Goal: Task Accomplishment & Management: Manage account settings

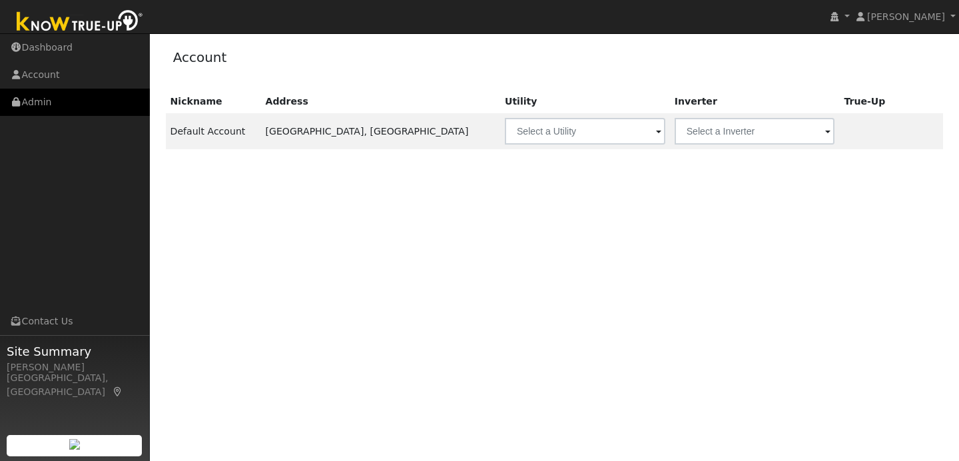
click at [120, 99] on link "Admin" at bounding box center [75, 102] width 150 height 27
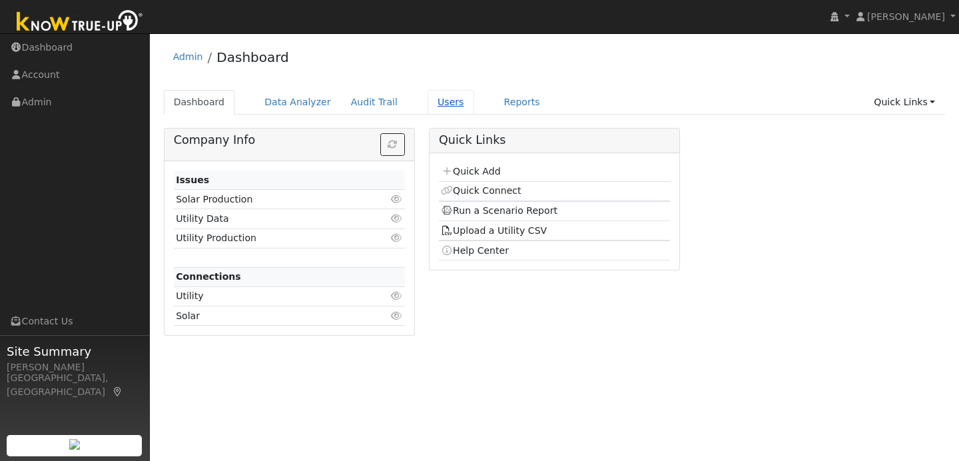
click at [430, 102] on link "Users" at bounding box center [450, 102] width 47 height 25
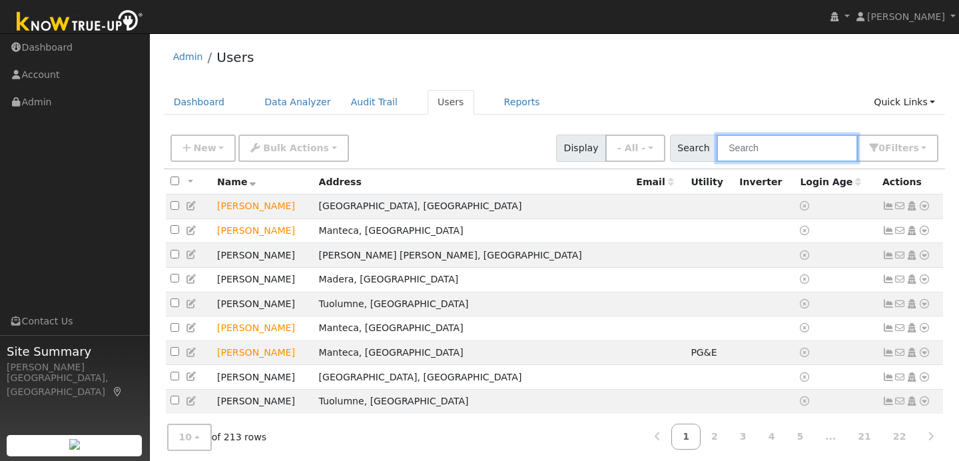
click at [772, 148] on input "text" at bounding box center [786, 147] width 141 height 27
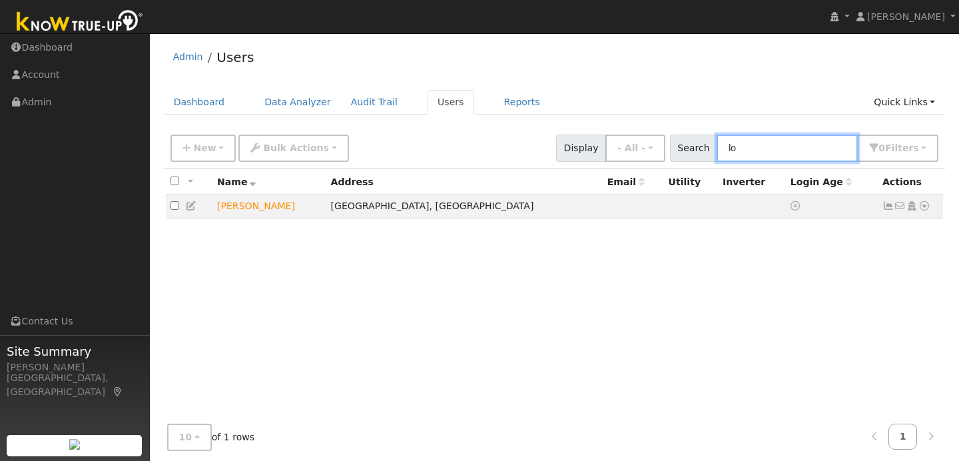
type input "l"
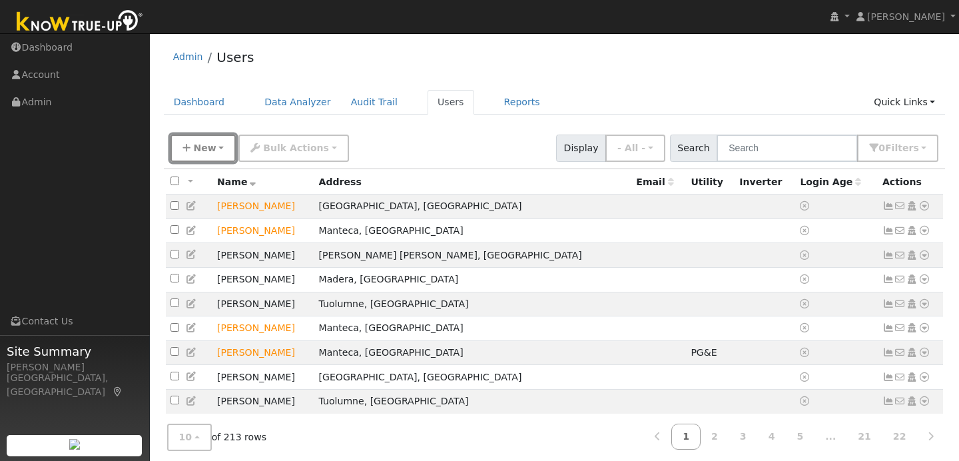
click at [208, 148] on span "New" at bounding box center [204, 147] width 23 height 11
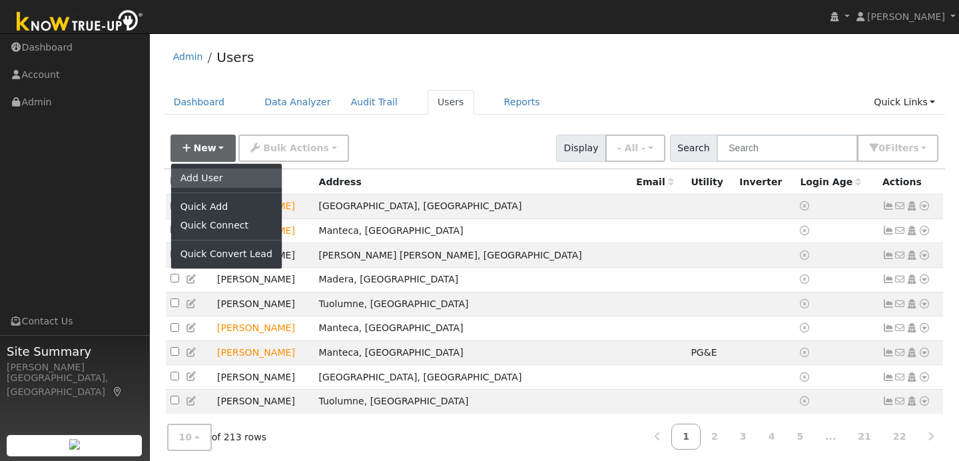
click at [246, 186] on link "Add User" at bounding box center [226, 177] width 111 height 19
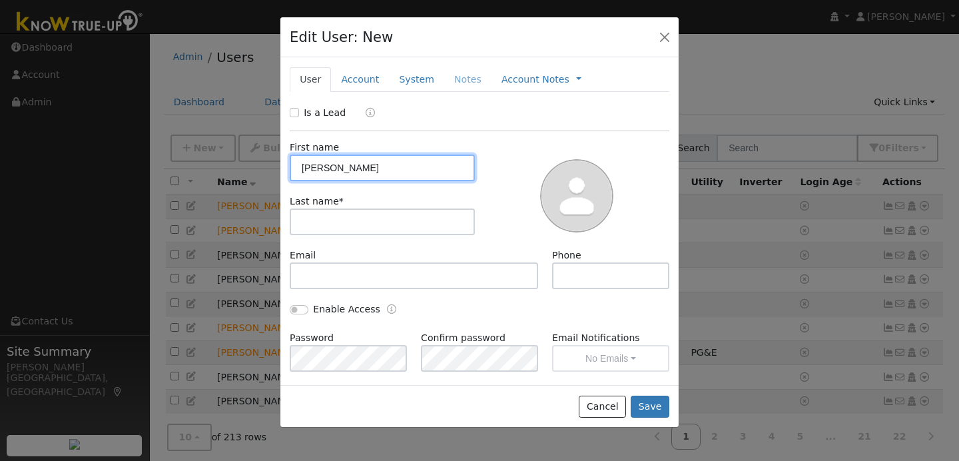
type input "Lori"
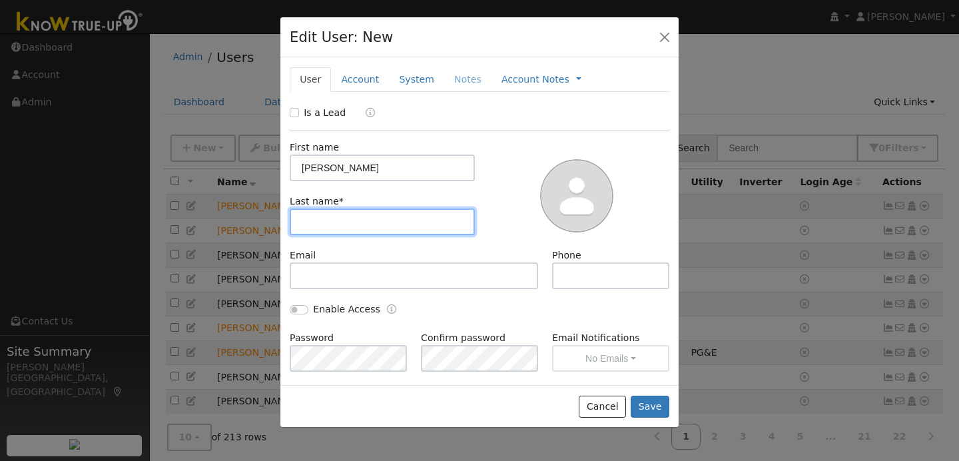
click at [330, 230] on input "text" at bounding box center [382, 221] width 185 height 27
type input "Peterson"
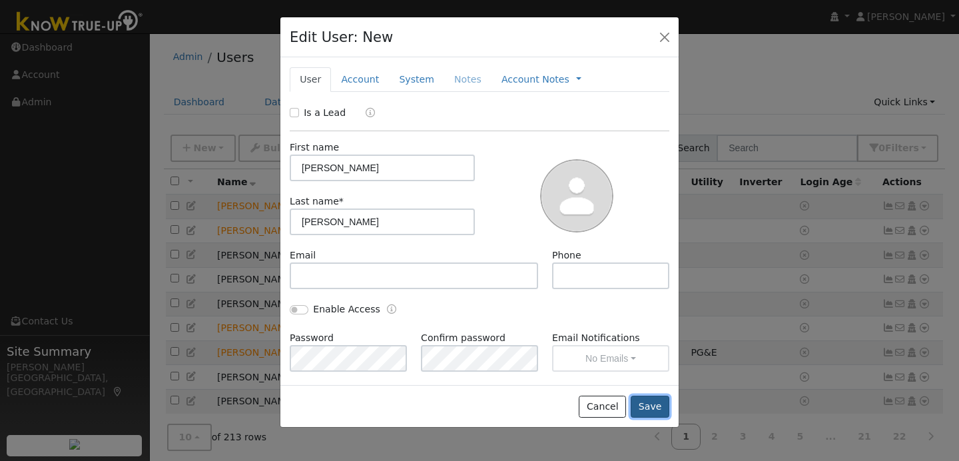
click at [658, 403] on button "Save" at bounding box center [649, 406] width 39 height 23
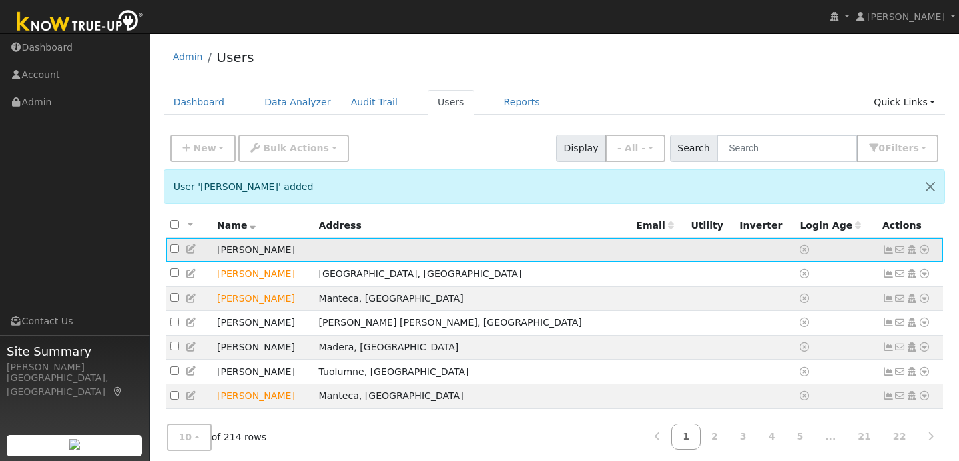
click at [925, 254] on icon at bounding box center [924, 249] width 12 height 9
click at [873, 274] on link "Data Analyzer" at bounding box center [880, 273] width 97 height 19
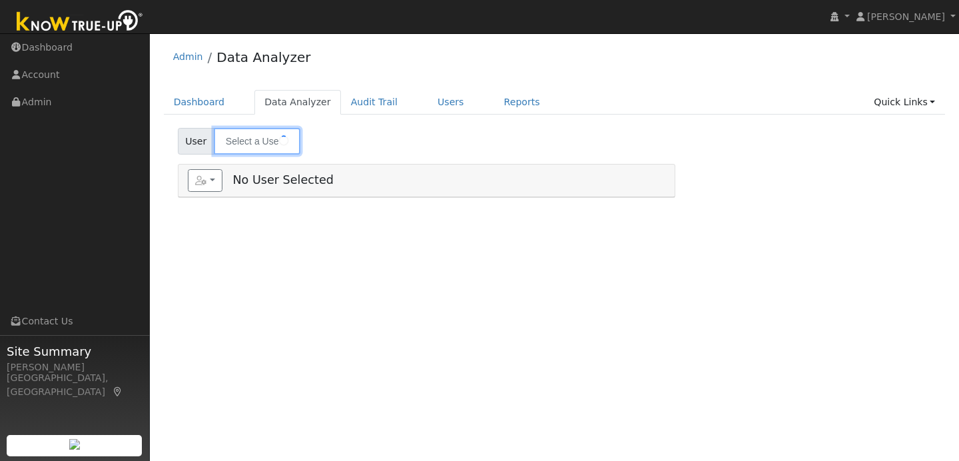
type input "[PERSON_NAME]"
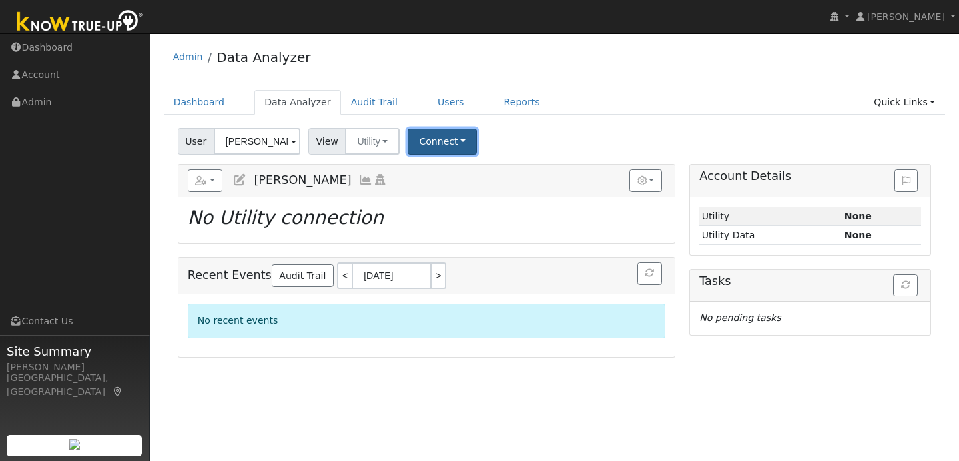
click at [447, 134] on button "Connect" at bounding box center [441, 141] width 69 height 26
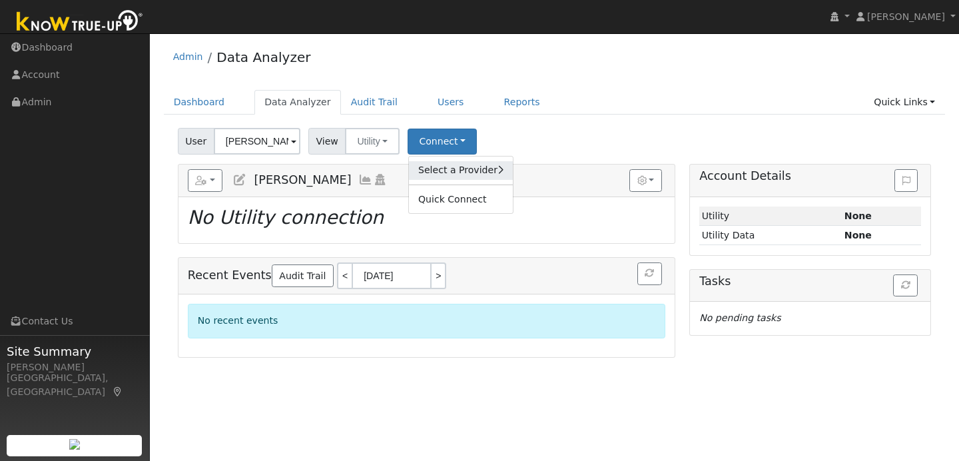
click at [447, 166] on link "Select a Provider" at bounding box center [461, 170] width 104 height 19
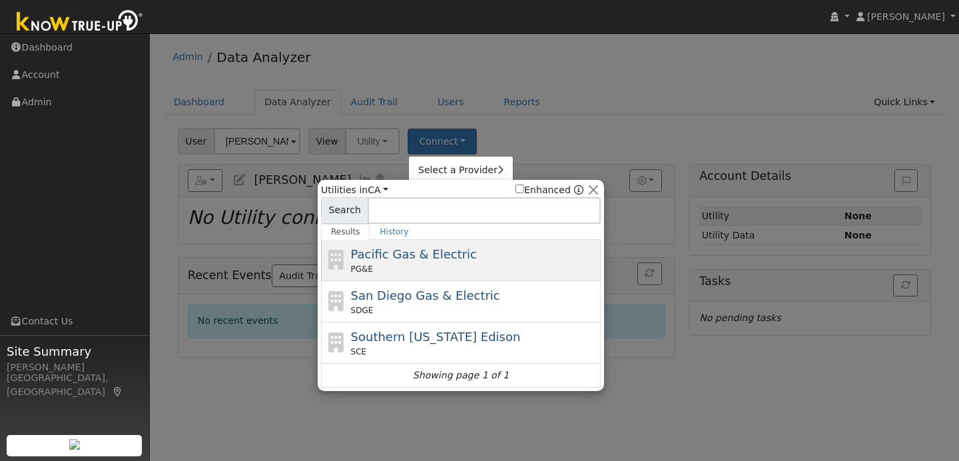
click at [447, 266] on div "PG&E" at bounding box center [474, 269] width 247 height 12
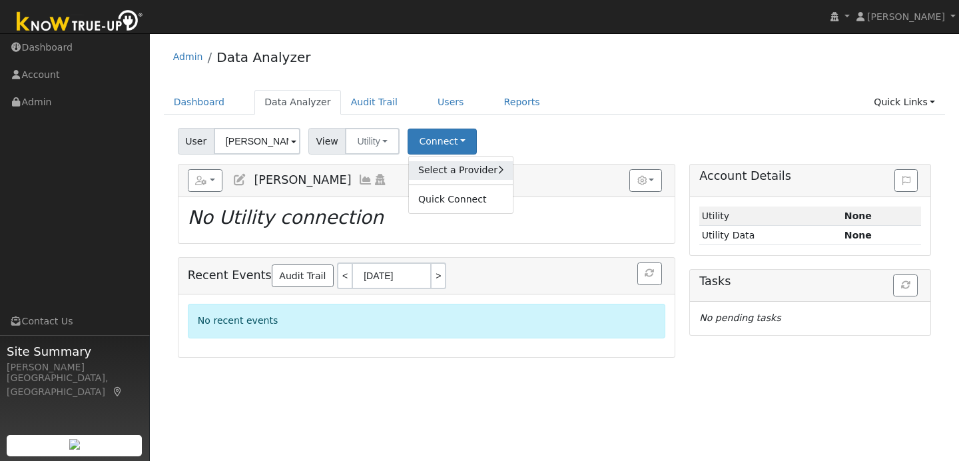
click at [465, 178] on link "Select a Provider" at bounding box center [461, 170] width 104 height 19
